Goal: Information Seeking & Learning: Find specific fact

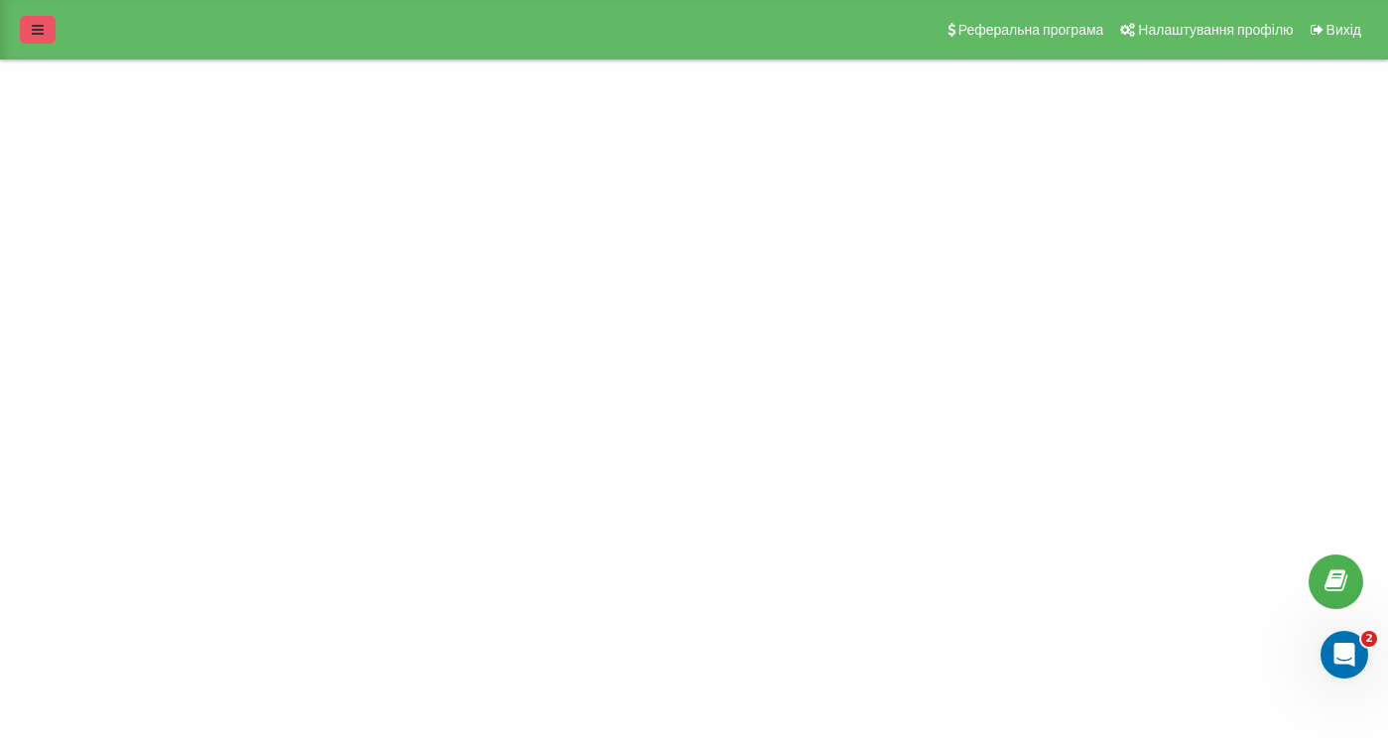
click at [45, 26] on link at bounding box center [38, 30] width 36 height 28
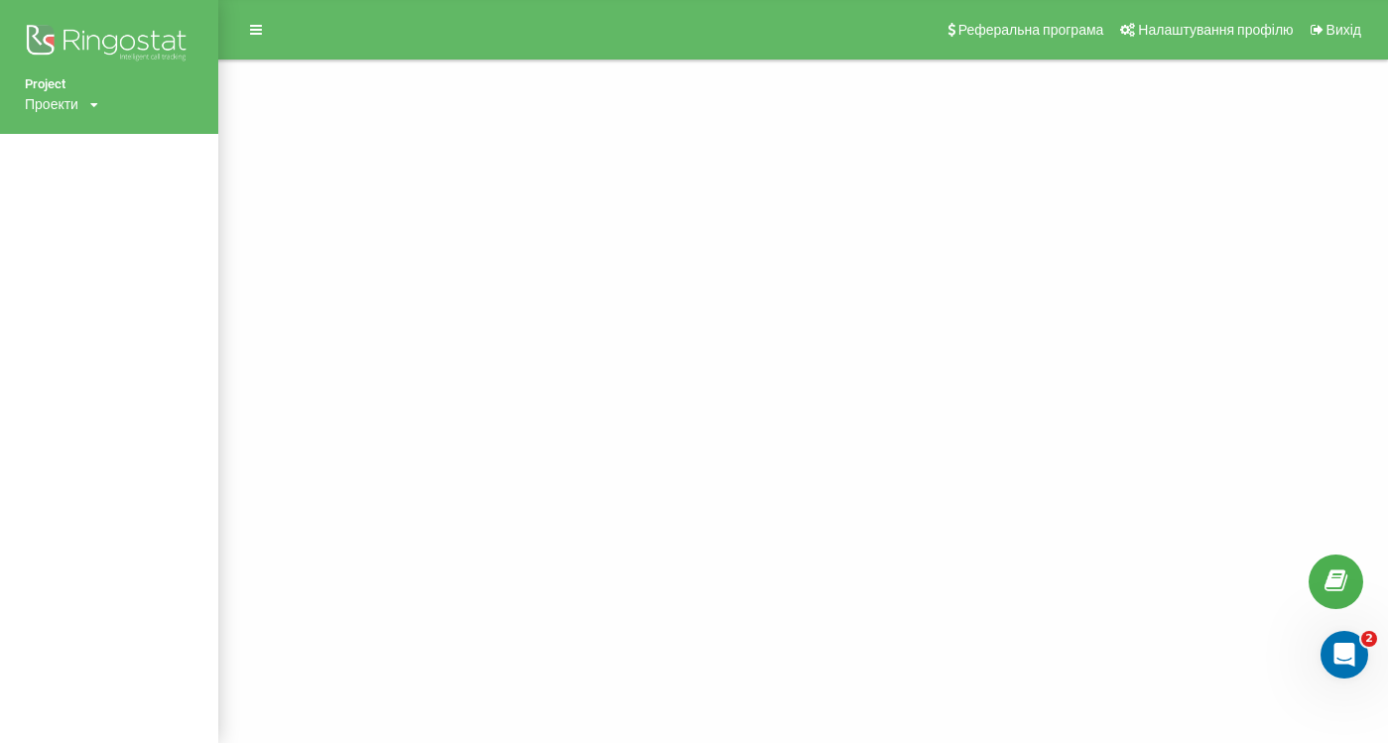
click at [53, 112] on div "Проекти" at bounding box center [52, 104] width 54 height 20
click at [79, 127] on link "[DOMAIN_NAME]" at bounding box center [90, 134] width 96 height 16
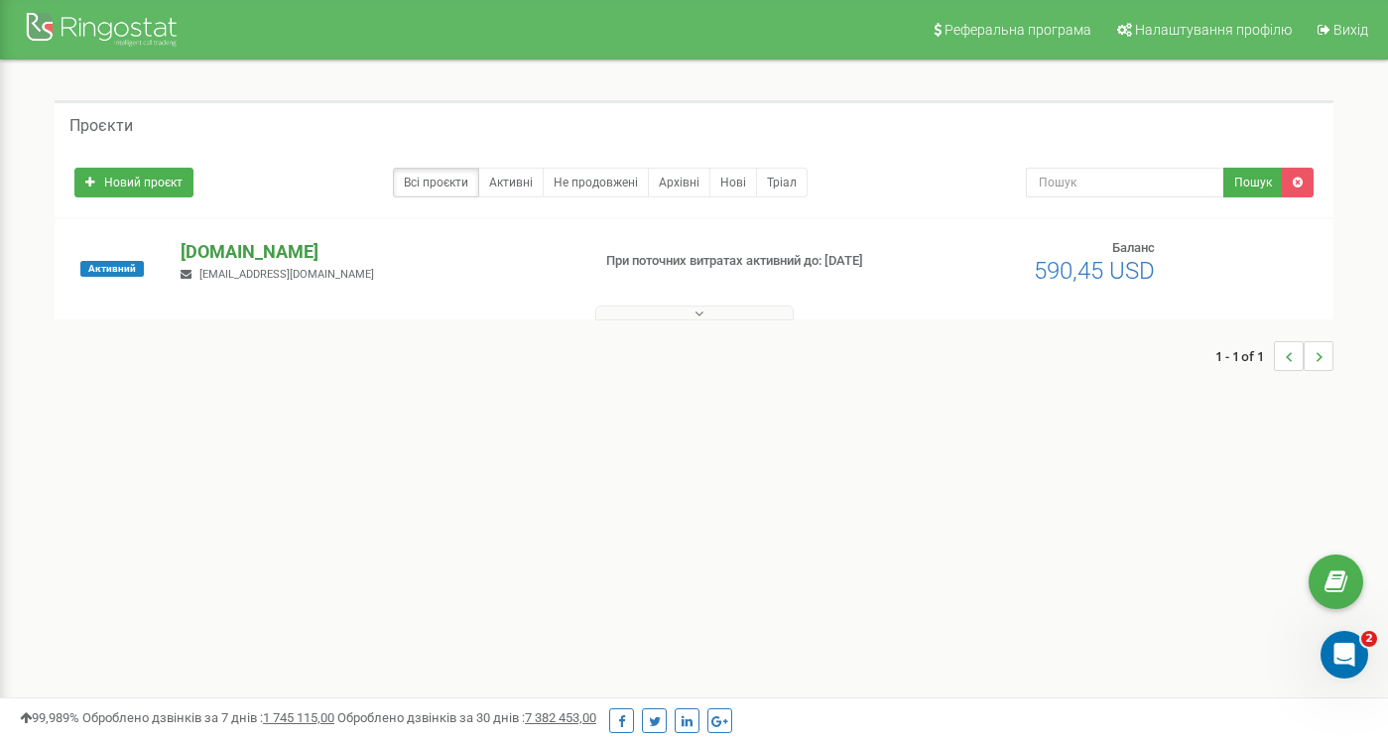
click at [326, 255] on p "[DOMAIN_NAME]" at bounding box center [377, 252] width 393 height 26
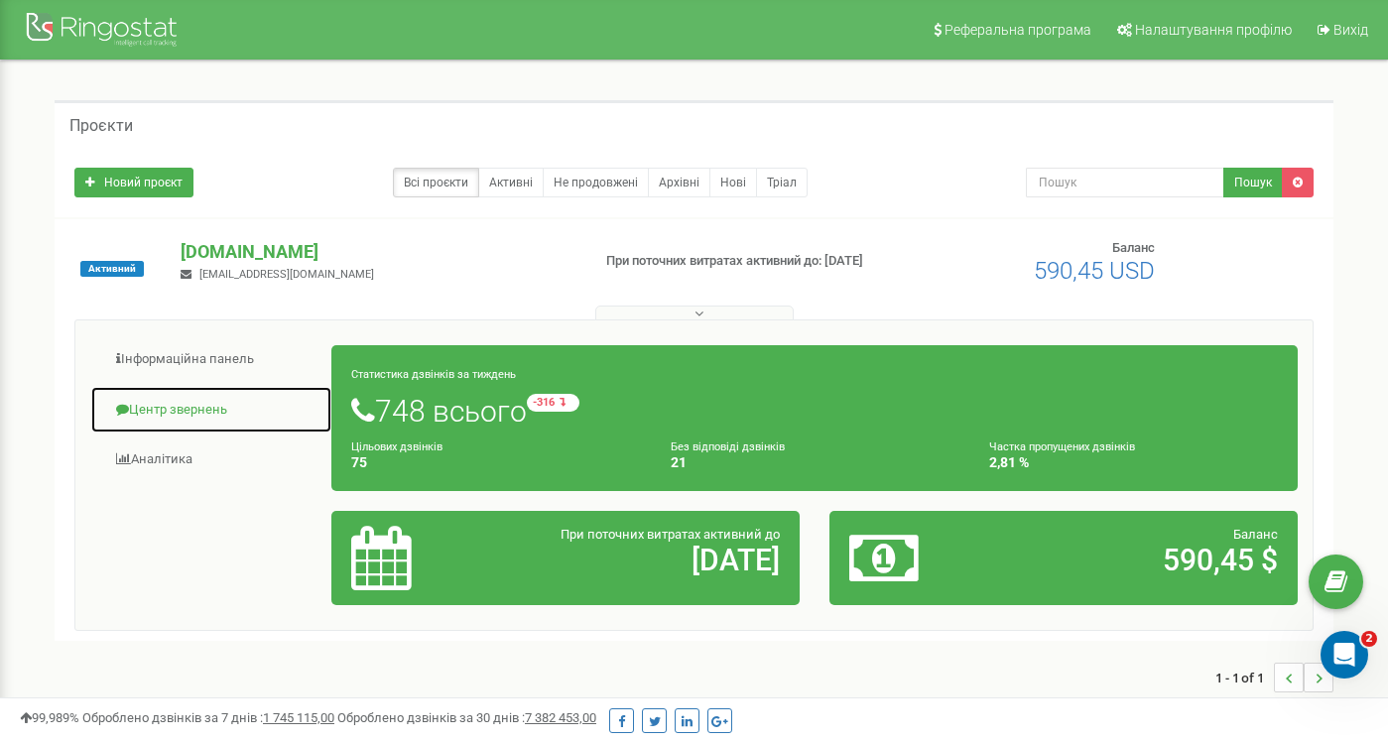
click at [215, 402] on link "Центр звернень" at bounding box center [211, 410] width 242 height 49
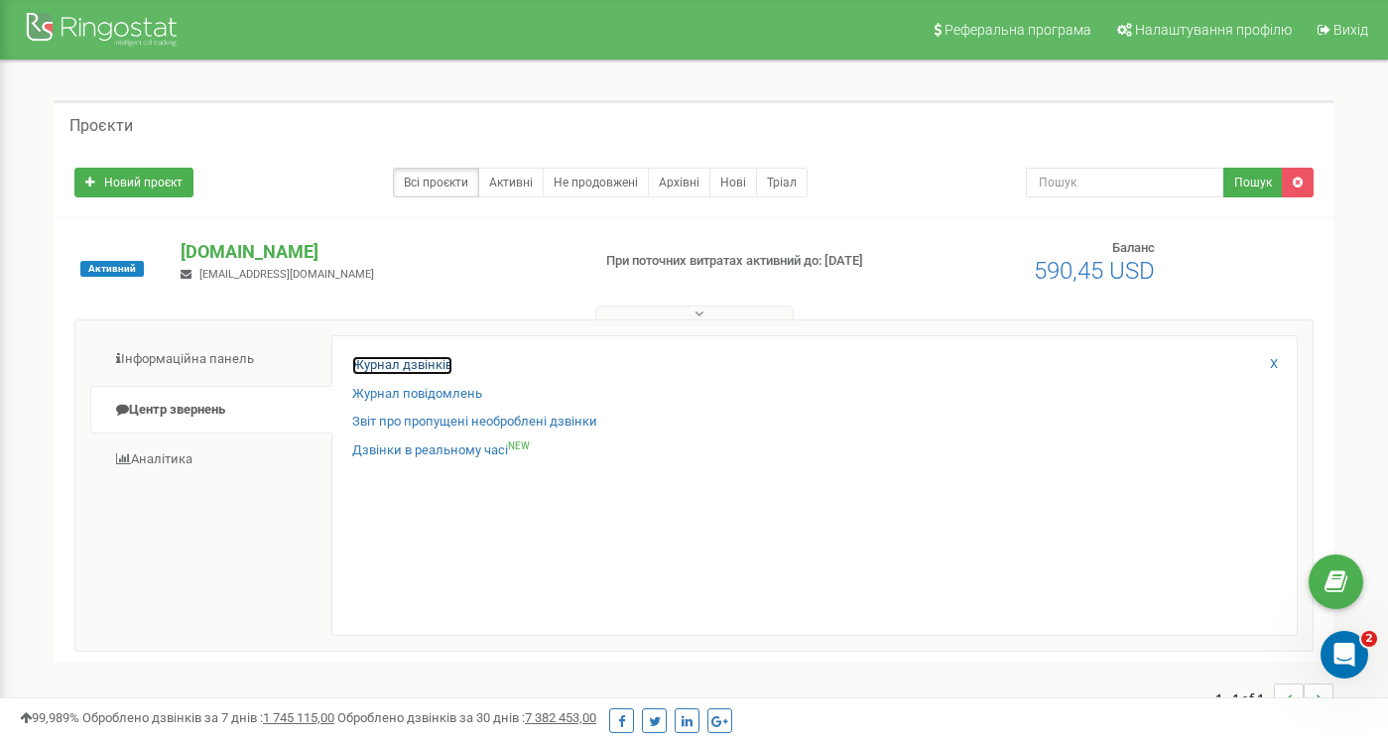
click at [444, 371] on link "Журнал дзвінків" at bounding box center [402, 365] width 100 height 19
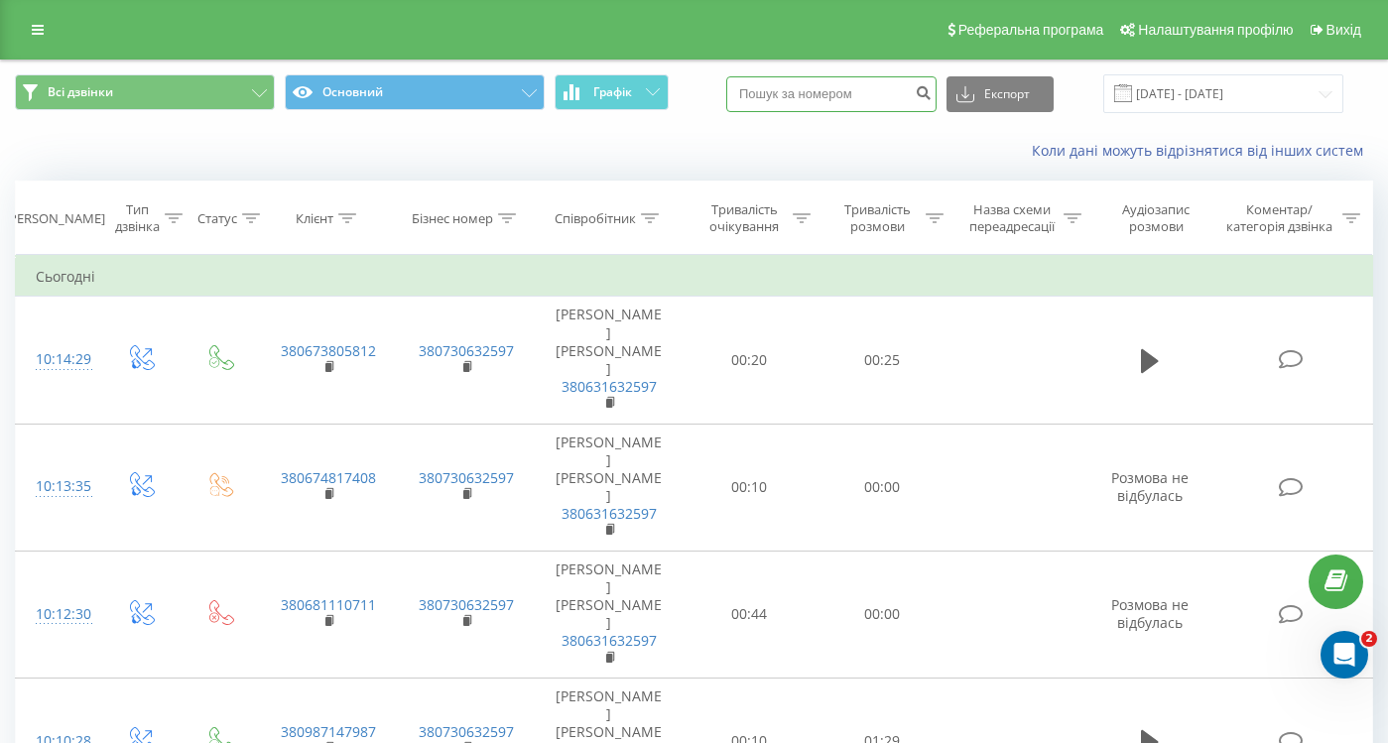
click at [830, 100] on input at bounding box center [831, 94] width 210 height 36
paste input "+380501485340"
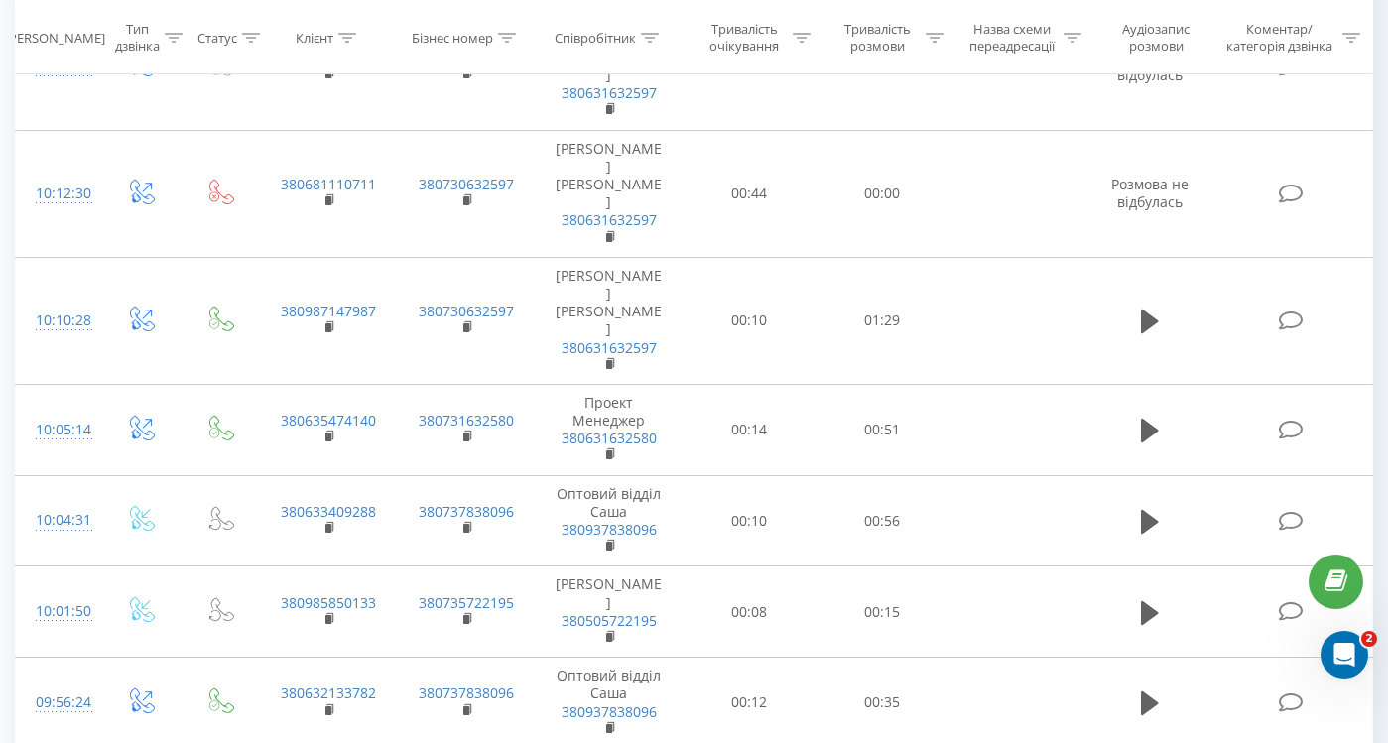
scroll to position [428, 0]
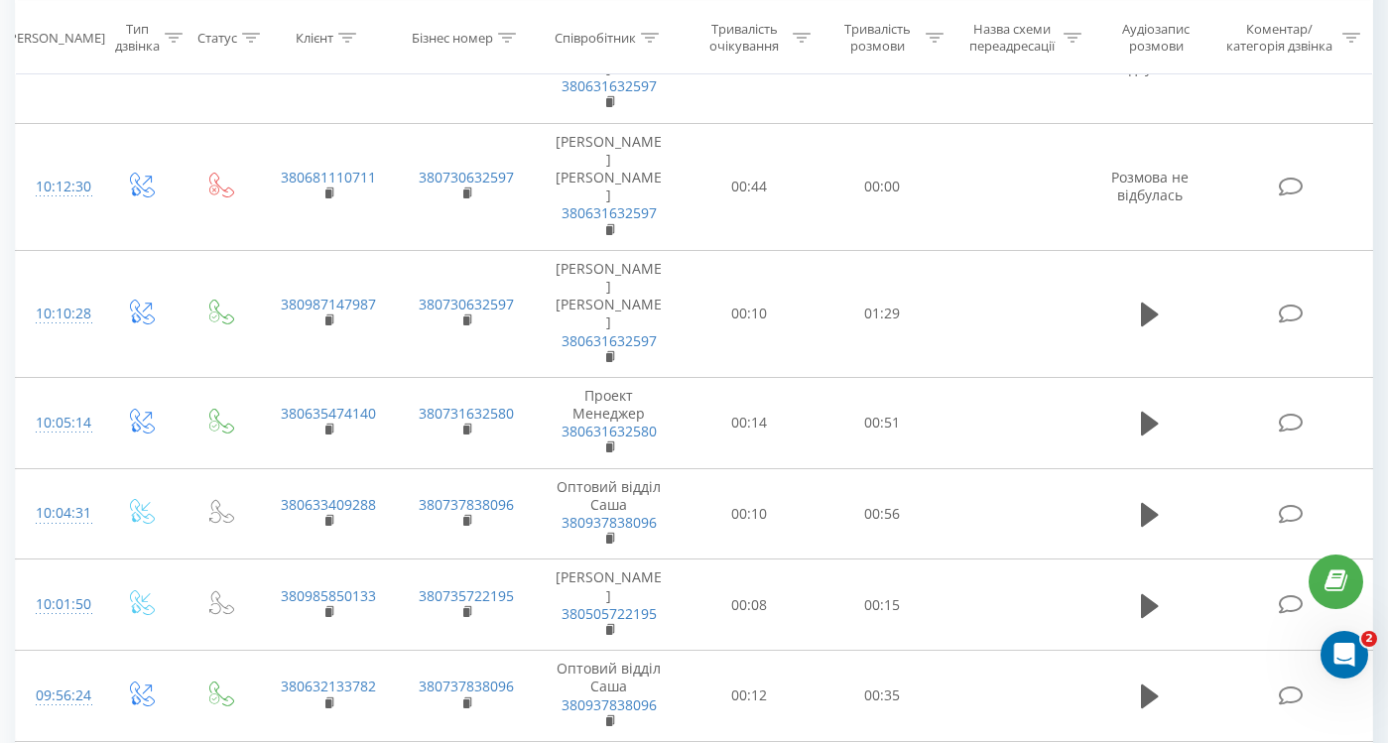
type input "0501485340"
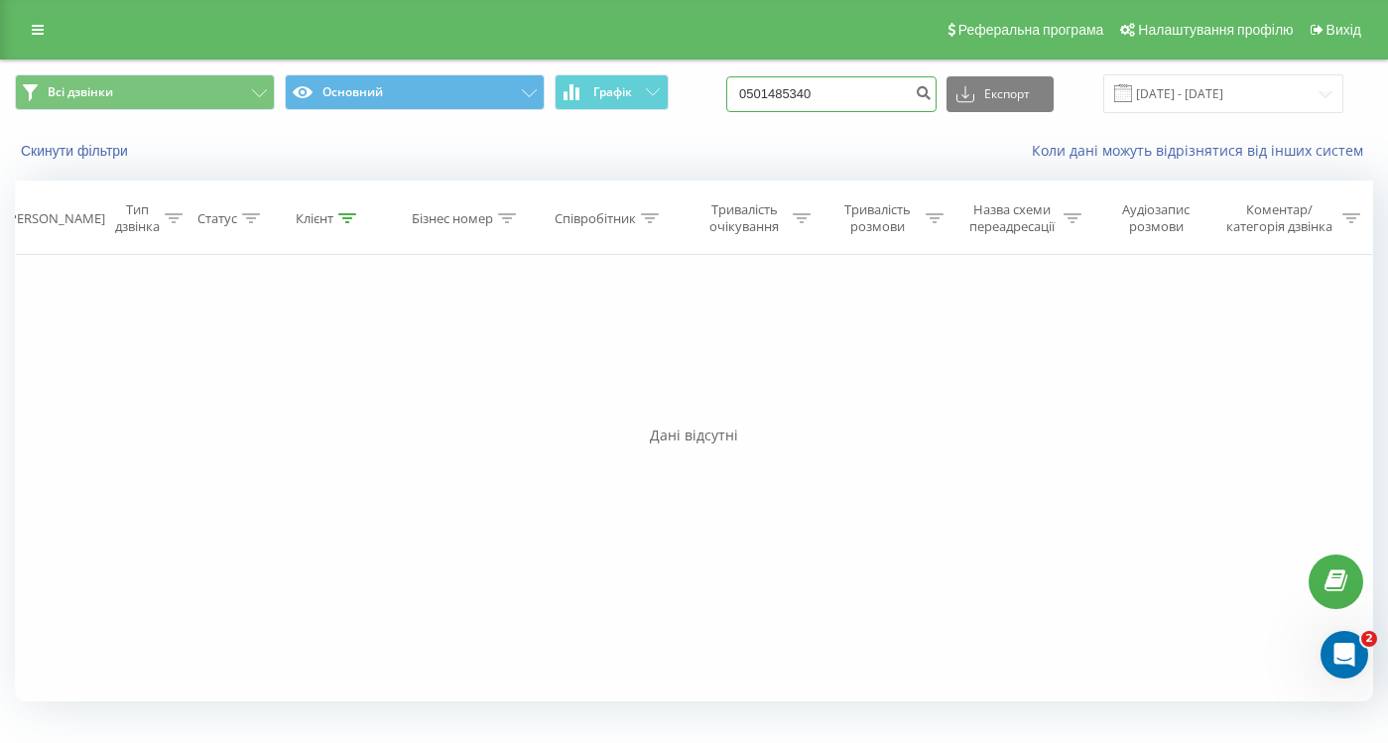
click at [868, 87] on input "0501485340" at bounding box center [831, 94] width 210 height 36
paste input "+380673607424"
type input "0673607424"
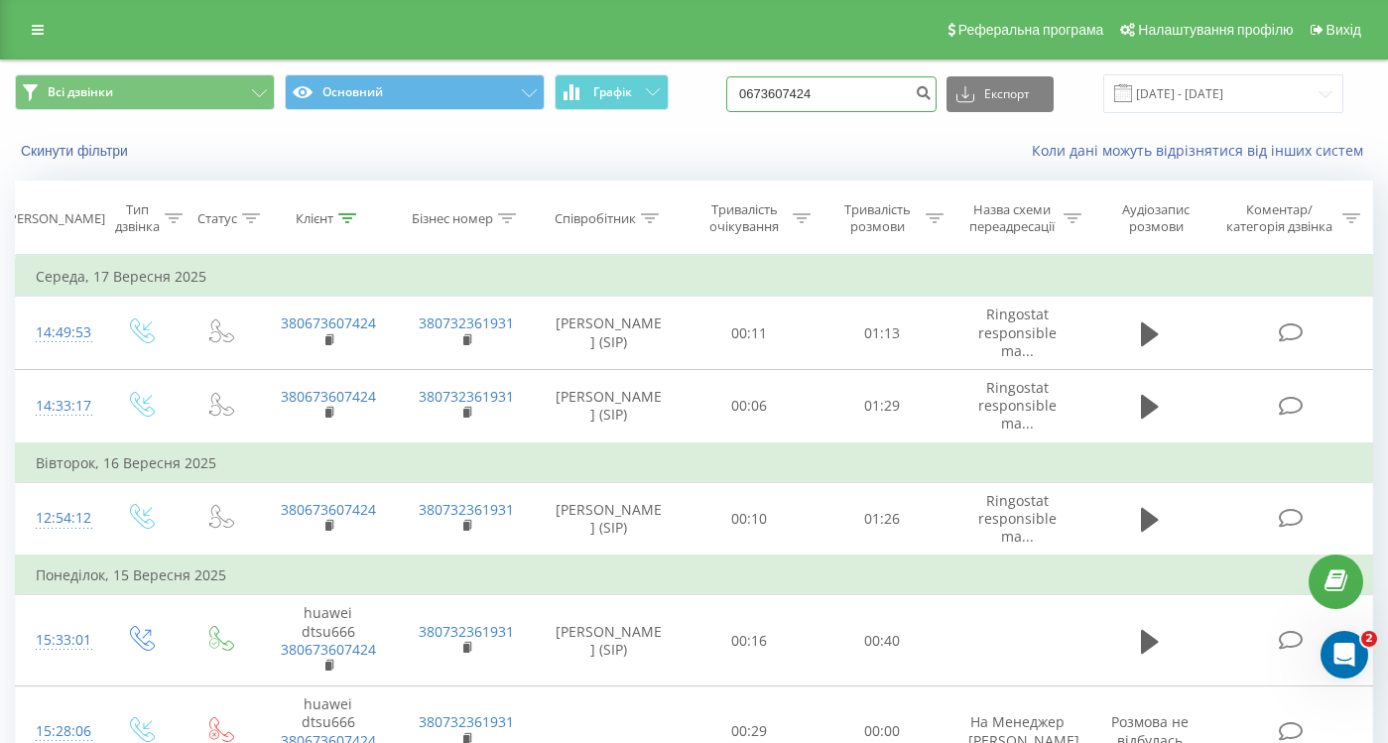
click at [866, 81] on input "0673607424" at bounding box center [831, 94] width 210 height 36
type input "0935276688"
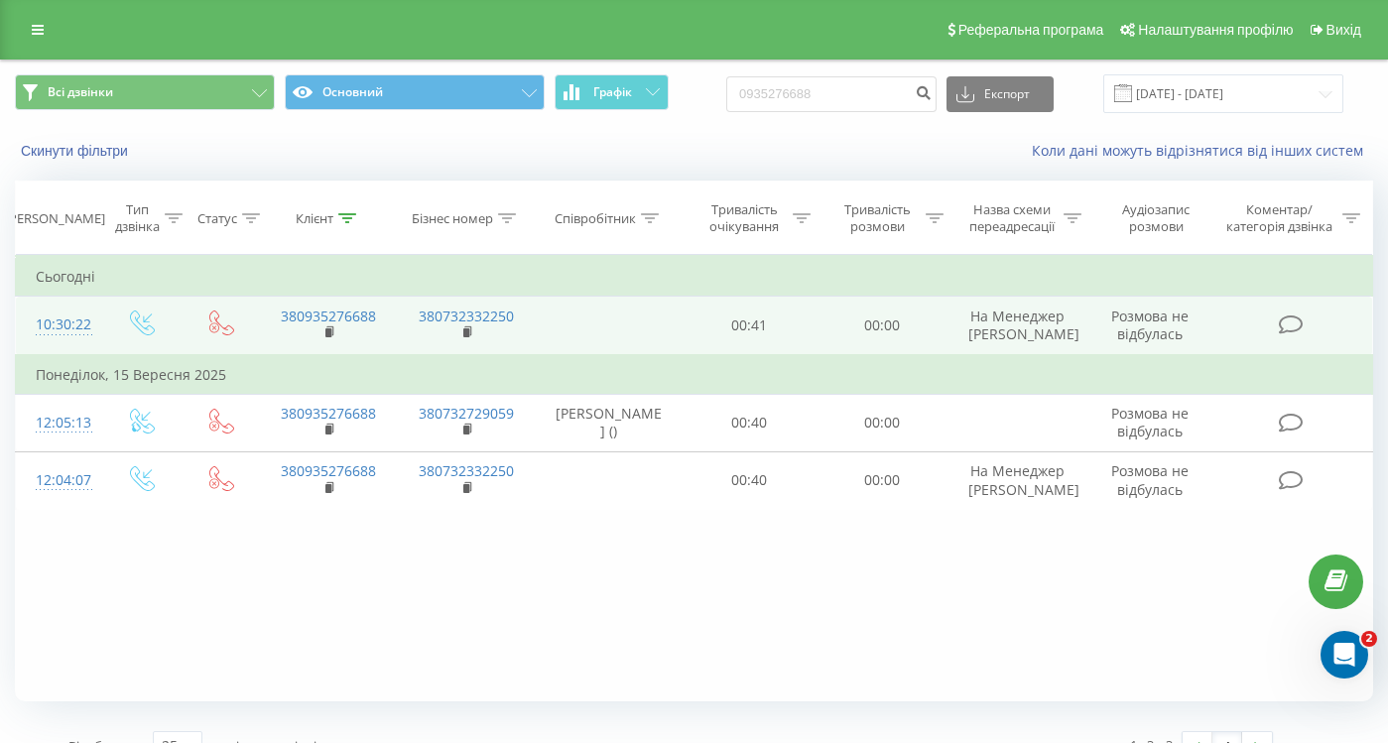
scroll to position [33, 0]
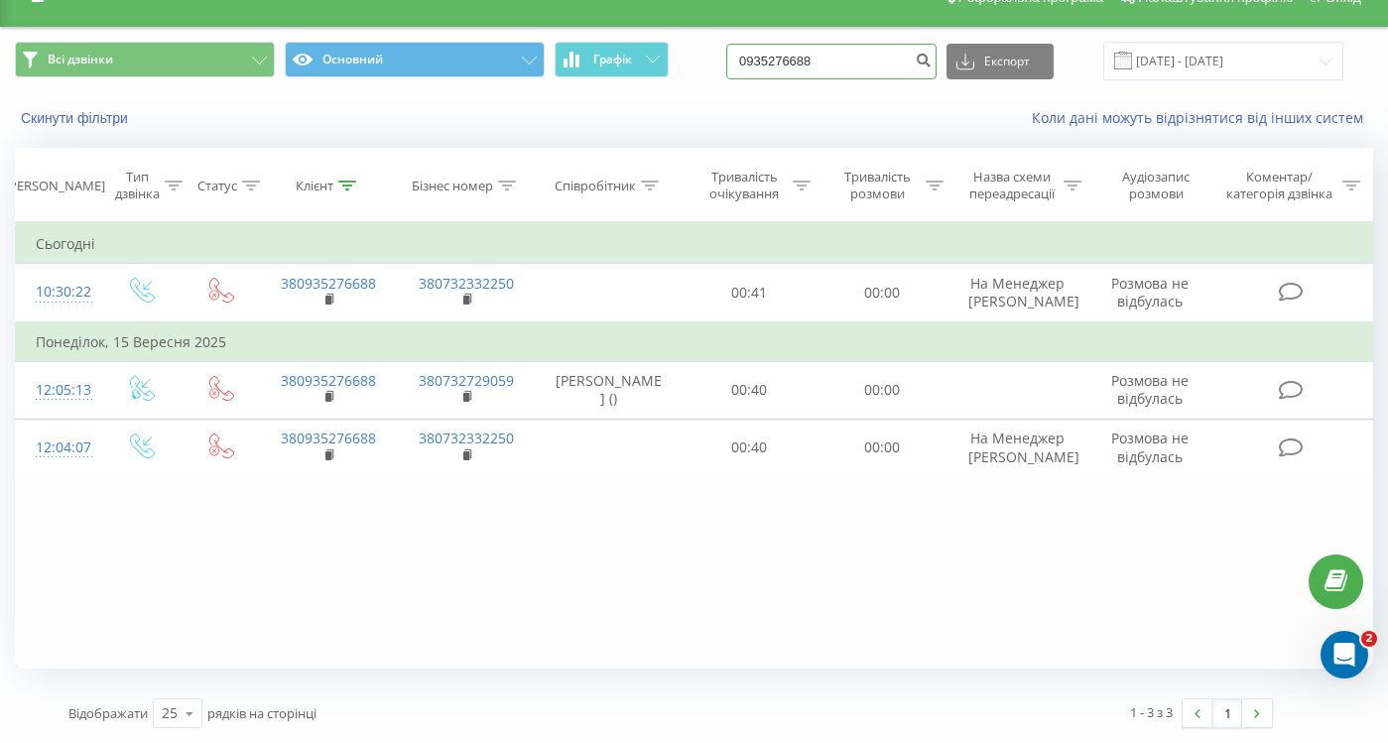
click at [895, 58] on input "0935276688" at bounding box center [831, 62] width 210 height 36
type input "0681315842"
click at [428, 653] on div "Фільтрувати за умовою Дорівнює Введіть значення Скасувати OK Фільтрувати за умо…" at bounding box center [694, 445] width 1359 height 447
click at [825, 71] on input at bounding box center [831, 62] width 210 height 36
type input "0681315842"
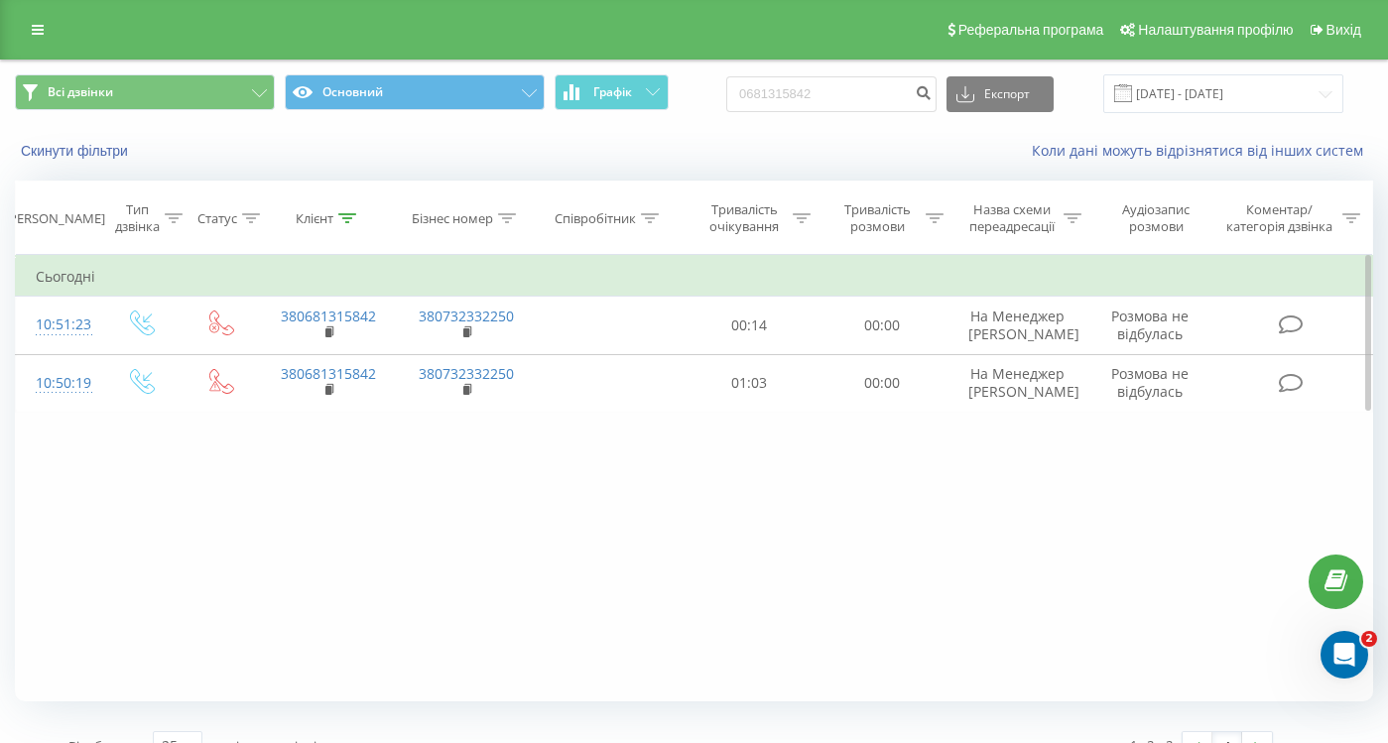
click at [558, 684] on div "Фільтрувати за умовою Дорівнює Введіть значення Скасувати OK Фільтрувати за умо…" at bounding box center [694, 478] width 1359 height 447
